Goal: Task Accomplishment & Management: Use online tool/utility

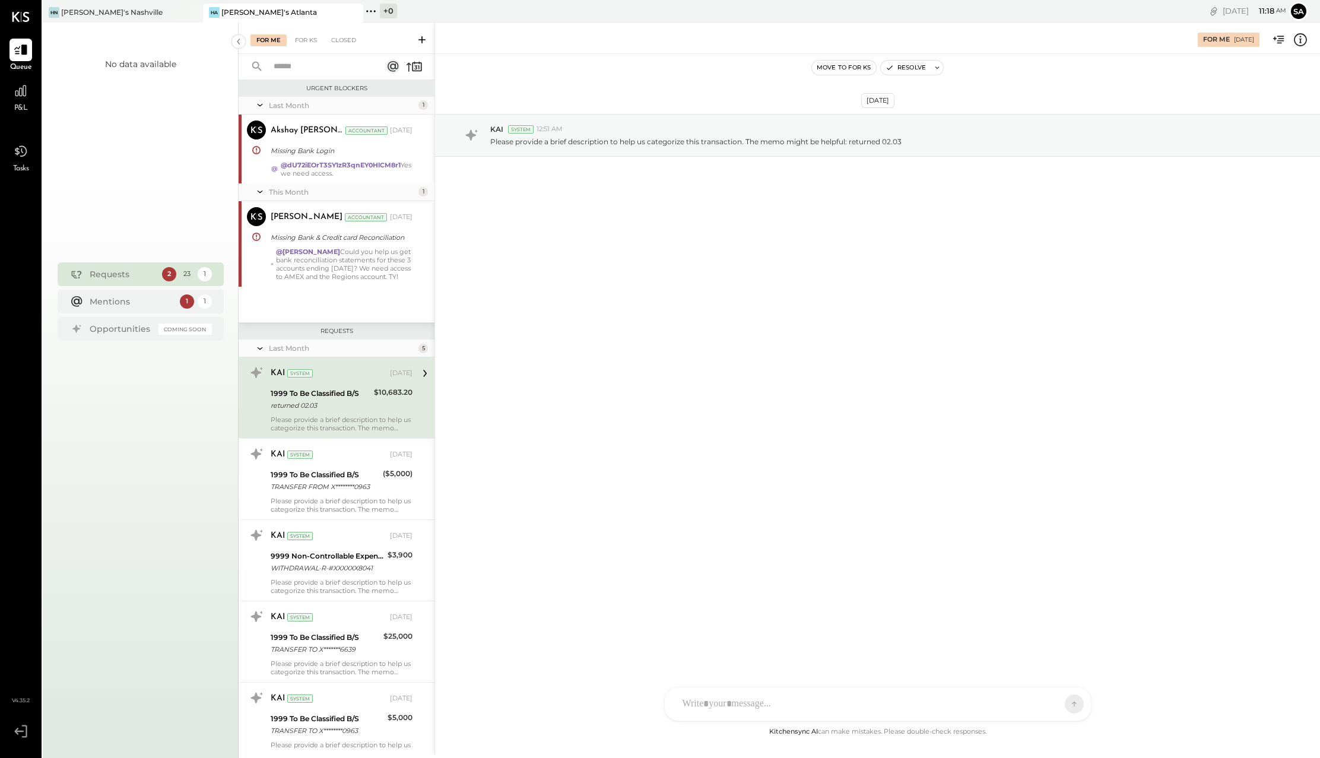
click at [420, 39] on icon at bounding box center [422, 40] width 12 height 12
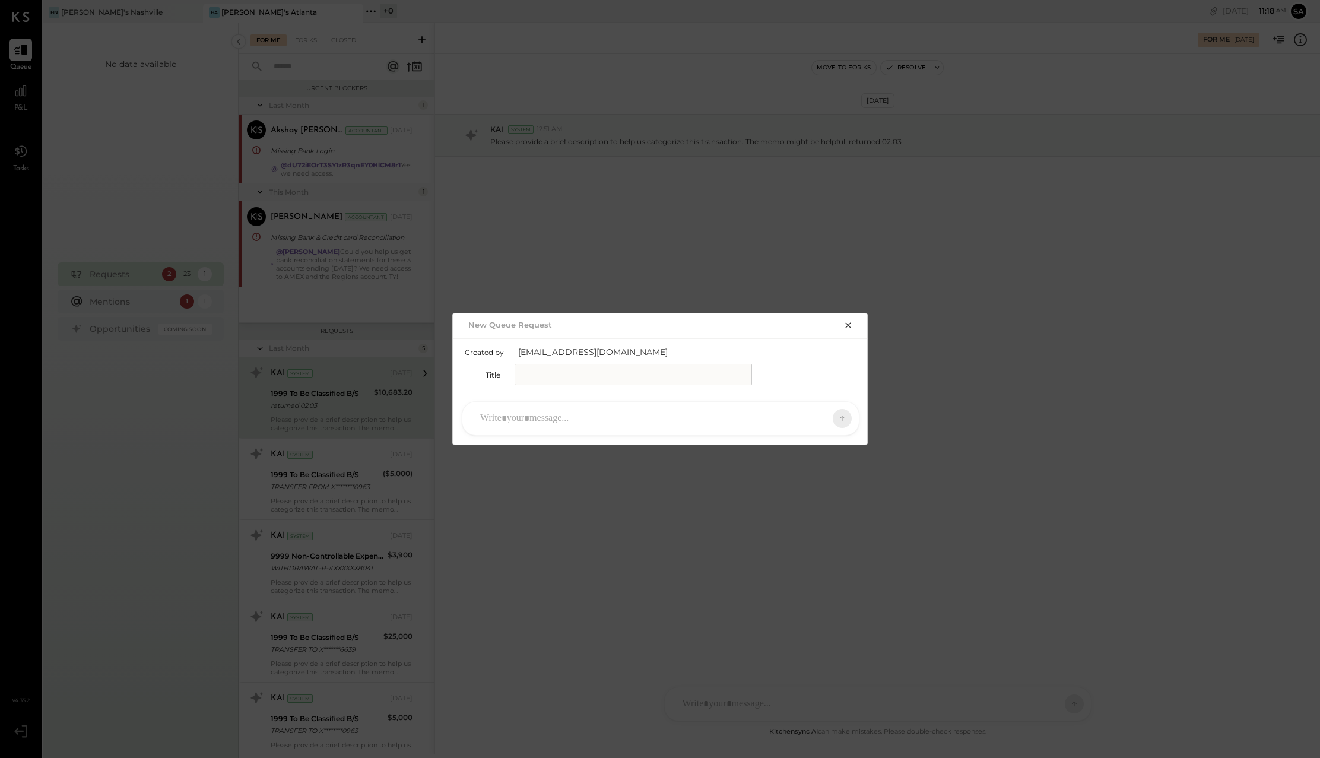
click at [551, 373] on input "text" at bounding box center [633, 374] width 237 height 21
type input "**********"
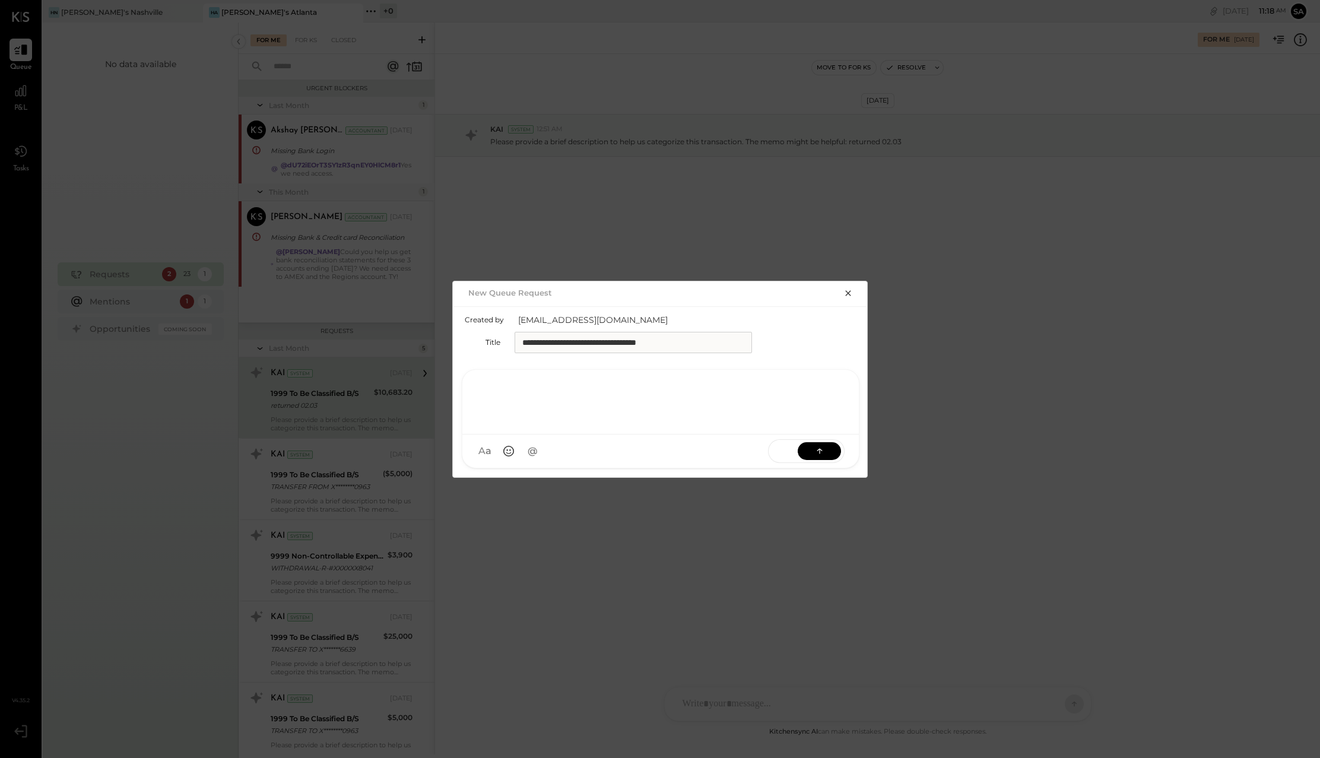
click at [534, 411] on div at bounding box center [660, 400] width 373 height 47
type input "*"
click at [688, 403] on div "*" at bounding box center [660, 400] width 373 height 47
click at [849, 291] on icon "button" at bounding box center [847, 292] width 9 height 9
